Goal: Find specific page/section: Find specific page/section

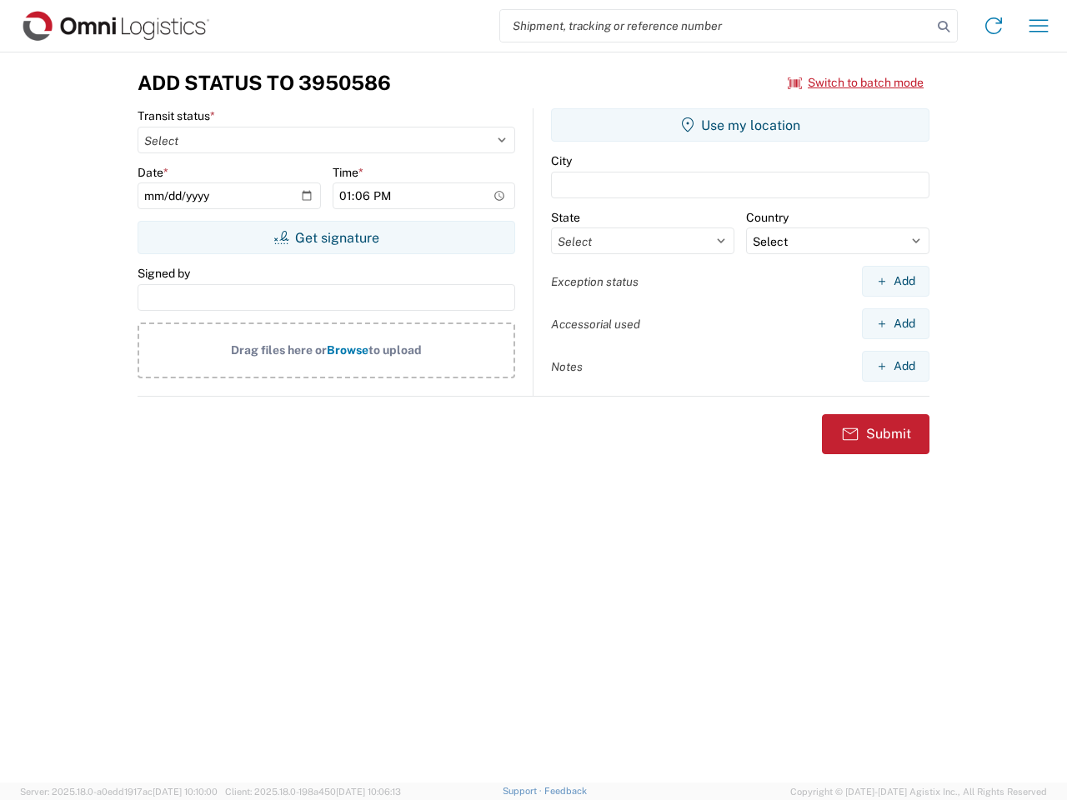
click at [716, 26] on input "search" at bounding box center [716, 26] width 432 height 32
click at [944, 27] on icon at bounding box center [943, 26] width 23 height 23
click at [994, 26] on icon at bounding box center [994, 26] width 27 height 27
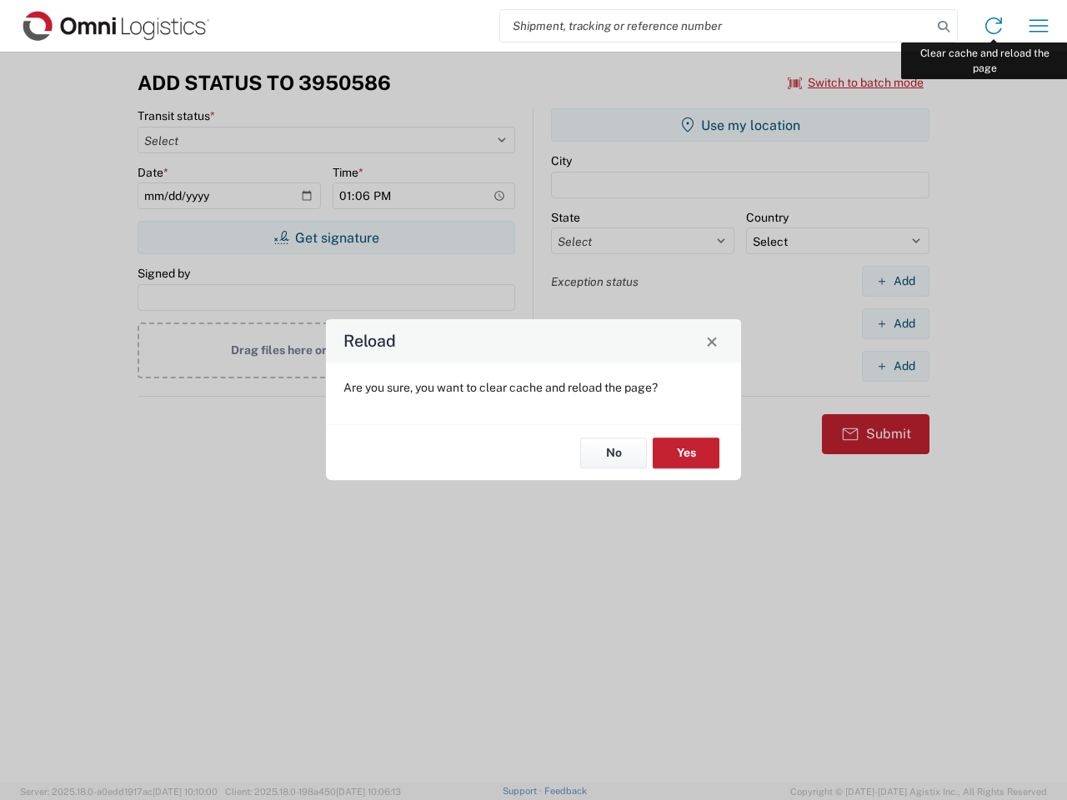
click at [1039, 26] on div "Reload Are you sure, you want to clear cache and reload the page? No Yes" at bounding box center [533, 400] width 1067 height 800
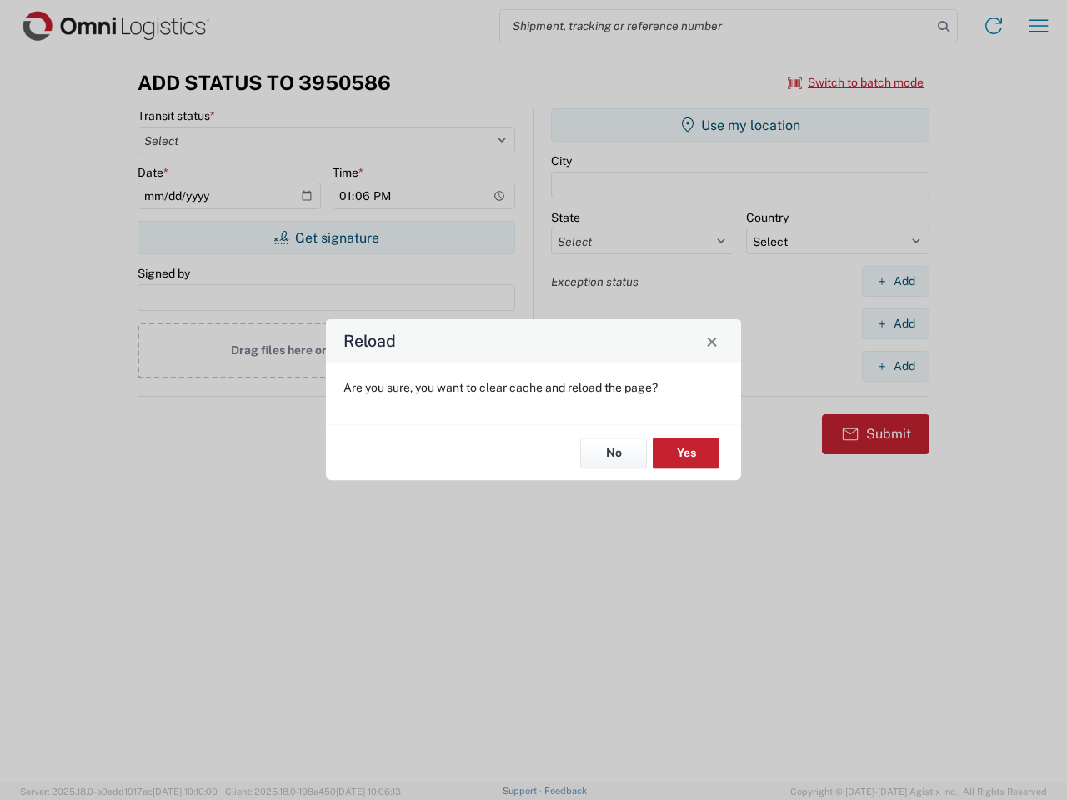
click at [856, 83] on div "Reload Are you sure, you want to clear cache and reload the page? No Yes" at bounding box center [533, 400] width 1067 height 800
click at [326, 238] on div "Reload Are you sure, you want to clear cache and reload the page? No Yes" at bounding box center [533, 400] width 1067 height 800
click at [740, 125] on div "Reload Are you sure, you want to clear cache and reload the page? No Yes" at bounding box center [533, 400] width 1067 height 800
click at [896, 281] on div "Reload Are you sure, you want to clear cache and reload the page? No Yes" at bounding box center [533, 400] width 1067 height 800
click at [896, 324] on div "Reload Are you sure, you want to clear cache and reload the page? No Yes" at bounding box center [533, 400] width 1067 height 800
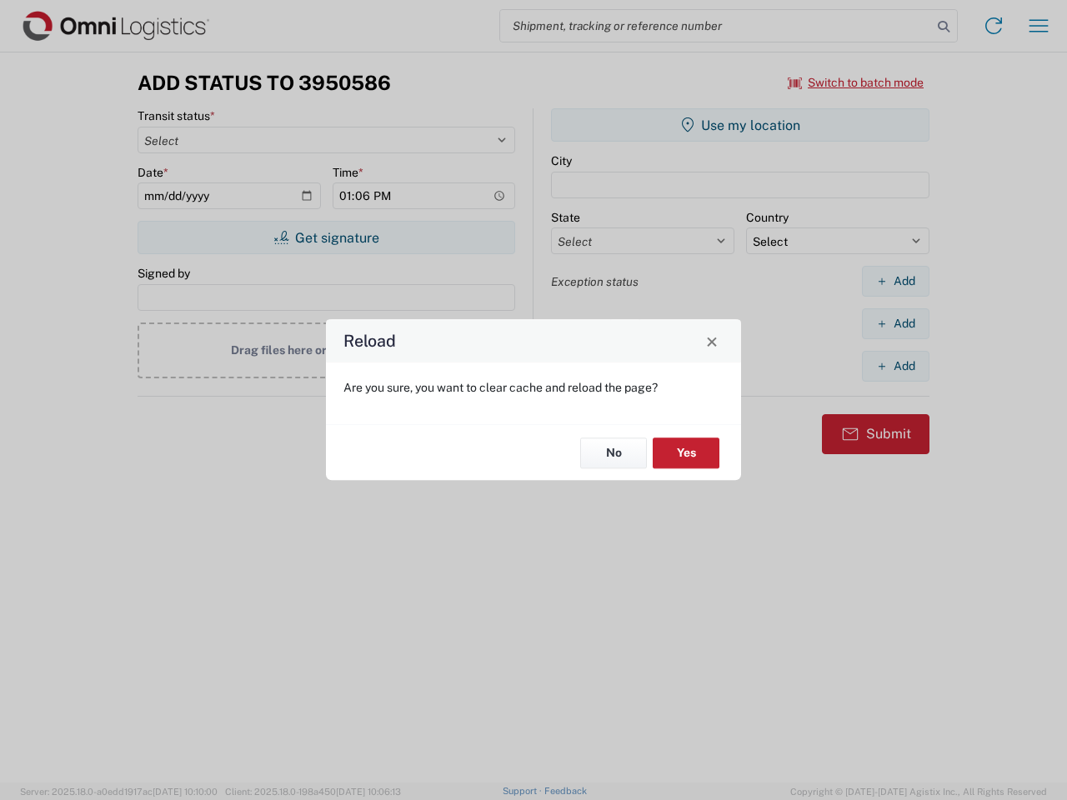
click at [896, 366] on div "Reload Are you sure, you want to clear cache and reload the page? No Yes" at bounding box center [533, 400] width 1067 height 800
